Goal: Entertainment & Leisure: Consume media (video, audio)

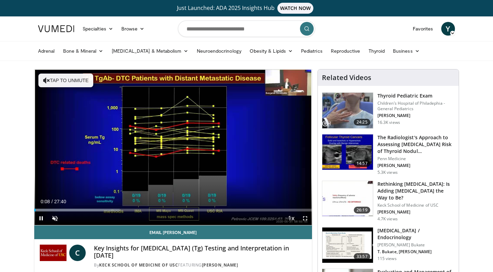
click at [305, 218] on span "Video Player" at bounding box center [305, 219] width 14 height 14
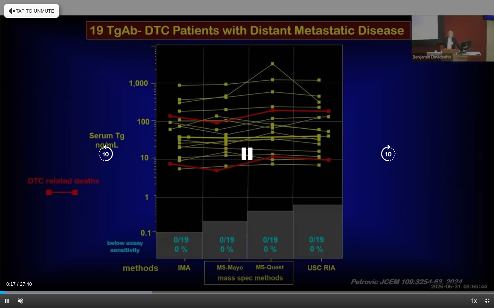
click at [37, 13] on button "Tap to unmute" at bounding box center [31, 11] width 55 height 14
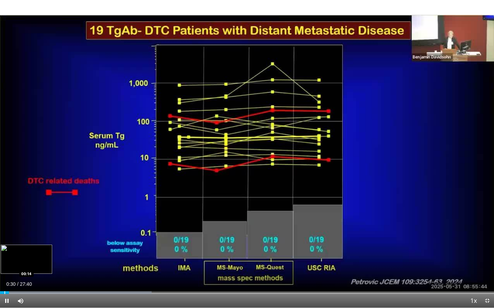
click at [4, 272] on div "Progress Bar" at bounding box center [4, 293] width 1 height 3
click at [1, 272] on div "Progress Bar" at bounding box center [1, 293] width 1 height 3
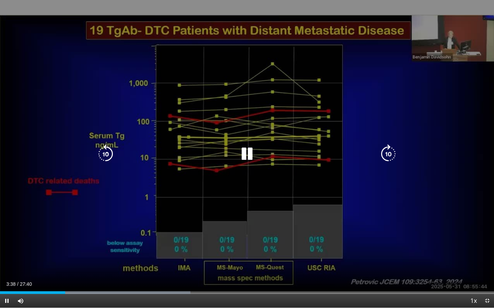
click at [246, 154] on icon "Video Player" at bounding box center [246, 154] width 19 height 19
